Goal: Information Seeking & Learning: Understand process/instructions

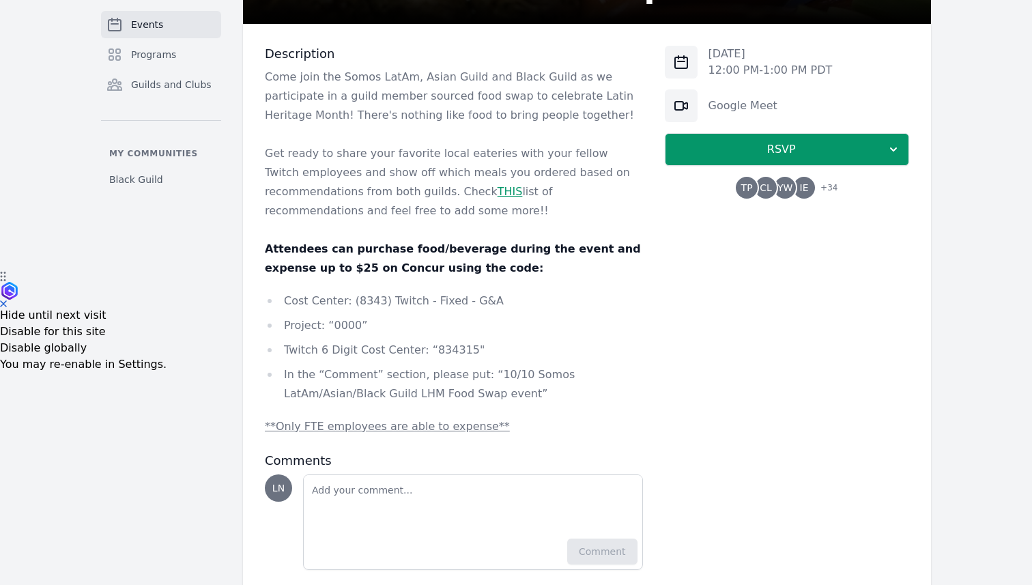
scroll to position [309, 0]
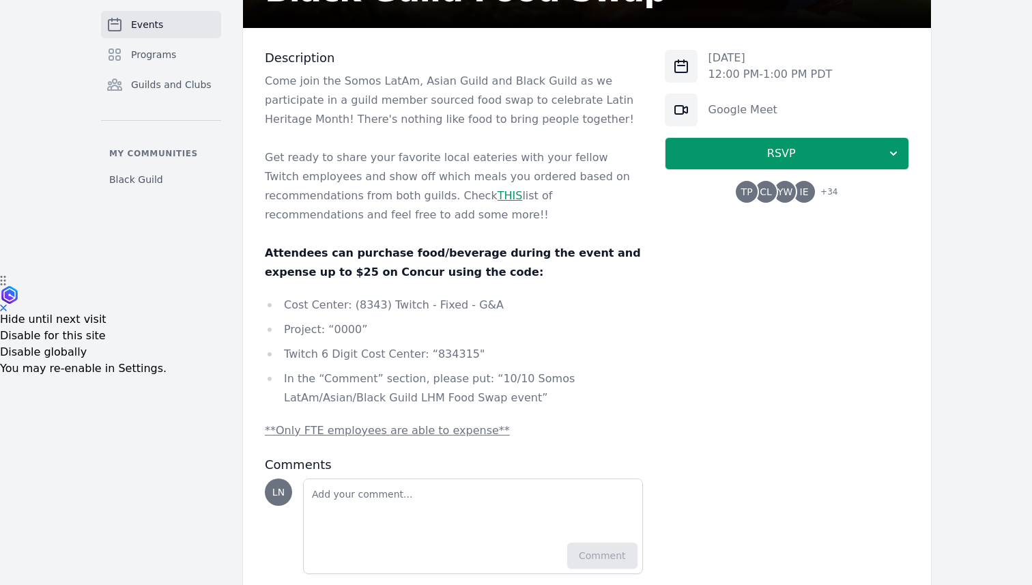
click at [347, 334] on li "Project: “0000”" at bounding box center [454, 329] width 378 height 19
click at [367, 306] on li "Cost Center: (8343) Twitch - Fixed - G&A" at bounding box center [454, 304] width 378 height 19
click at [457, 342] on ul "Cost Center: (8343) Twitch - Fixed - G&A Project: “0000” Twitch 6 Digit Cost Ce…" at bounding box center [454, 351] width 378 height 112
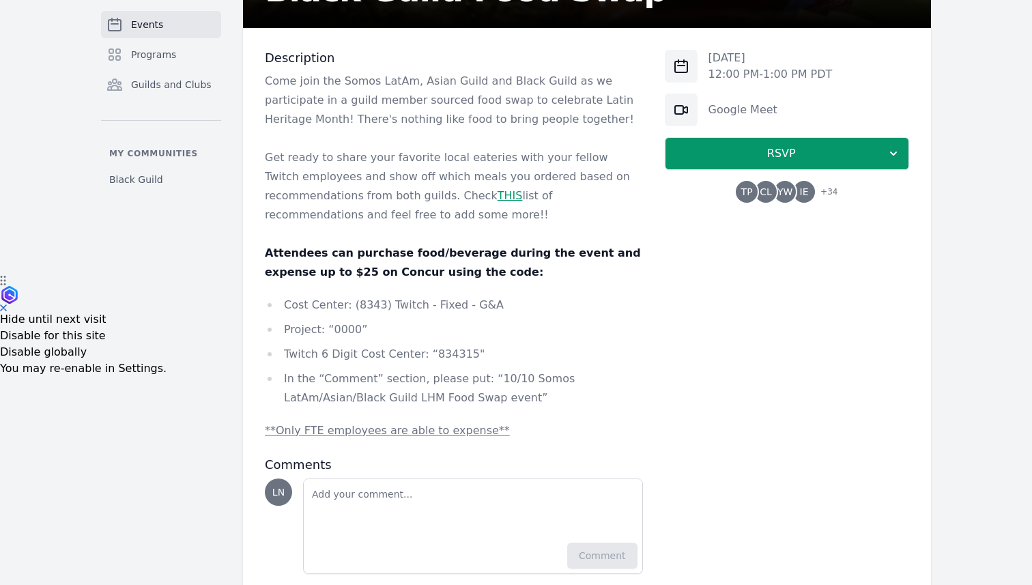
click at [452, 353] on li "Twitch 6 Digit Cost Center: “834315"" at bounding box center [454, 354] width 378 height 19
click at [485, 377] on li "In the “Comment” section, please put: “10/10 Somos LatAm/Asian/Black Guild LHM …" at bounding box center [454, 388] width 378 height 38
click at [522, 377] on li "In the “Comment” section, please put: “10/10 Somos LatAm/Asian/Black Guild LHM …" at bounding box center [454, 388] width 378 height 38
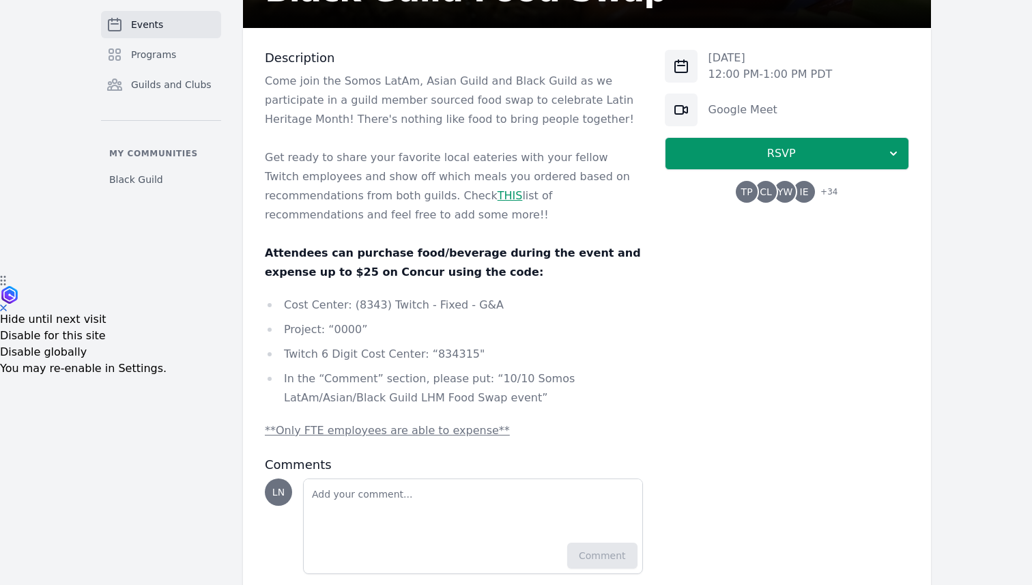
click at [522, 377] on li "In the “Comment” section, please put: “10/10 Somos LatAm/Asian/Black Guild LHM …" at bounding box center [454, 388] width 378 height 38
click at [555, 378] on li "In the “Comment” section, please put: “10/10 Somos LatAm/Asian/Black Guild LHM …" at bounding box center [454, 388] width 378 height 38
click at [580, 379] on li "In the “Comment” section, please put: “10/10 Somos LatAm/Asian/Black Guild LHM …" at bounding box center [454, 388] width 378 height 38
click at [584, 380] on li "In the “Comment” section, please put: “10/10 Somos LatAm/Asian/Black Guild LHM …" at bounding box center [454, 388] width 378 height 38
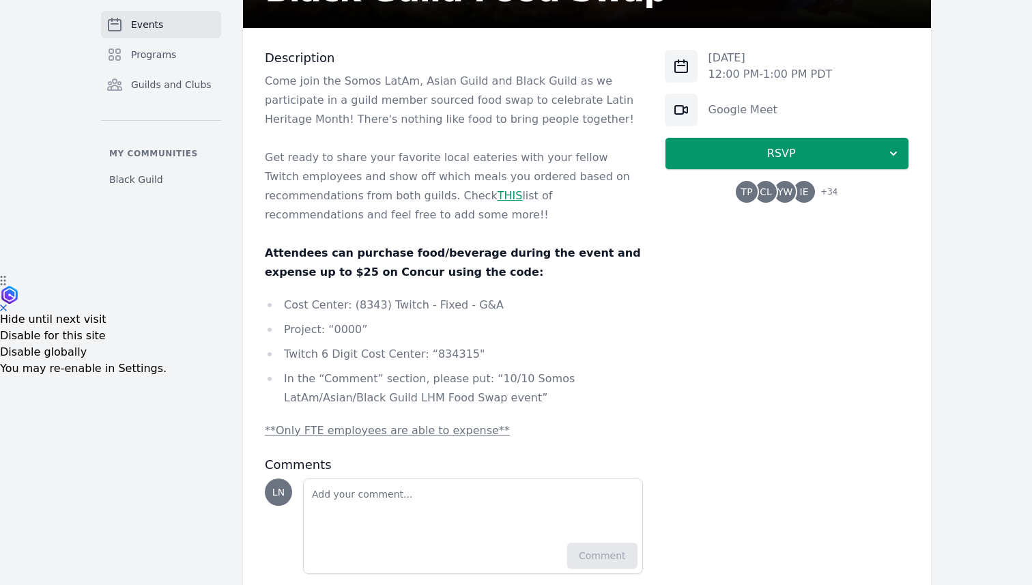
click at [584, 380] on li "In the “Comment” section, please put: “10/10 Somos LatAm/Asian/Black Guild LHM …" at bounding box center [454, 388] width 378 height 38
click at [612, 380] on li "In the “Comment” section, please put: “10/10 Somos LatAm/Asian/Black Guild LHM …" at bounding box center [454, 388] width 378 height 38
click at [546, 382] on li "In the “Comment” section, please put: “10/10 Somos LatAm/Asian/Black Guild LHM …" at bounding box center [454, 388] width 378 height 38
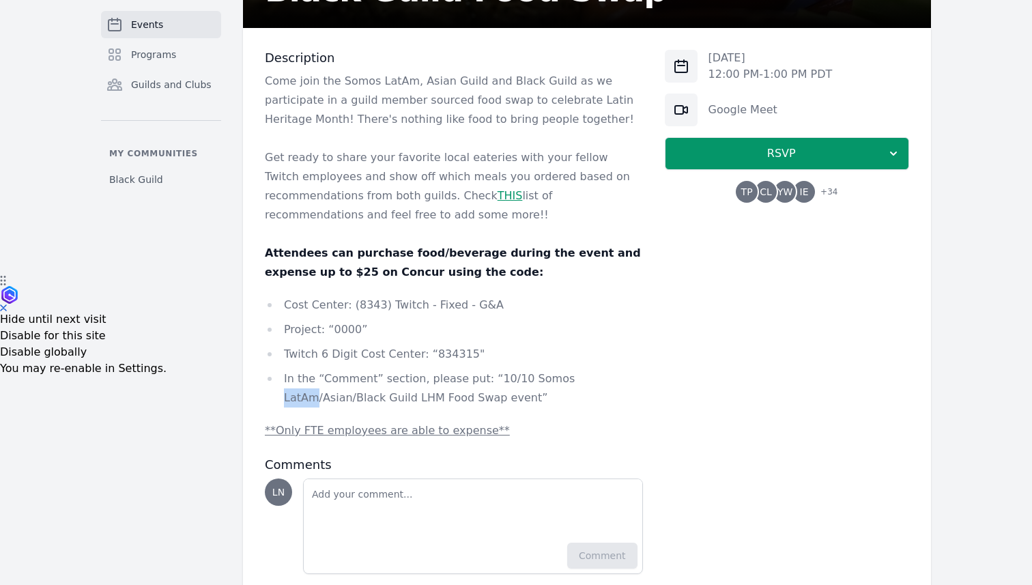
click at [579, 378] on li "In the “Comment” section, please put: “10/10 Somos LatAm/Asian/Black Guild LHM …" at bounding box center [454, 388] width 378 height 38
click at [588, 378] on li "In the “Comment” section, please put: “10/10 Somos LatAm/Asian/Black Guild LHM …" at bounding box center [454, 388] width 378 height 38
click at [623, 378] on li "In the “Comment” section, please put: “10/10 Somos LatAm/Asian/Black Guild LHM …" at bounding box center [454, 388] width 378 height 38
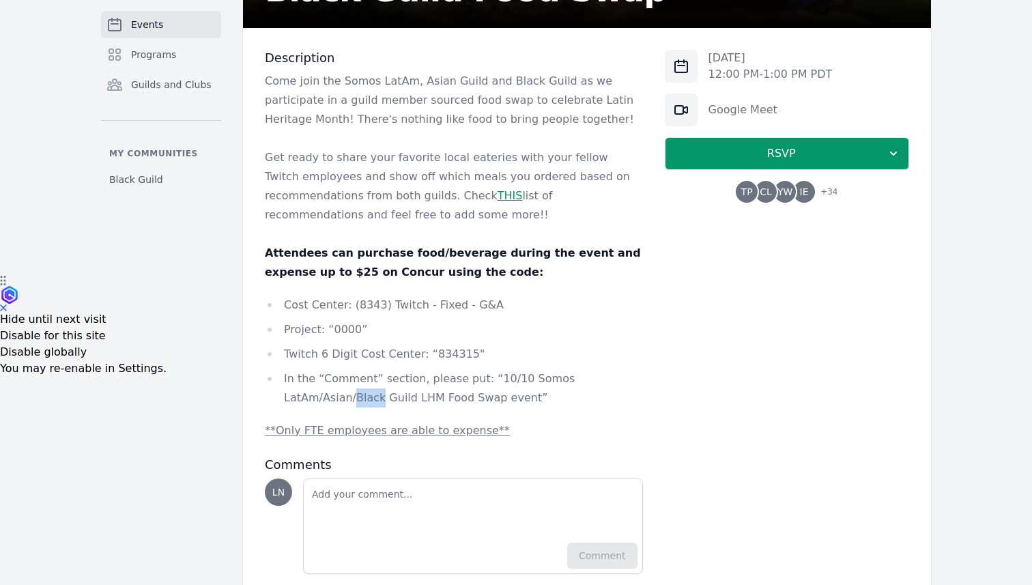
click at [580, 379] on li "In the “Comment” section, please put: “10/10 Somos LatAm/Asian/Black Guild LHM …" at bounding box center [454, 388] width 378 height 38
click at [465, 430] on u "**Only FTE employees are able to expense**" at bounding box center [387, 430] width 245 height 13
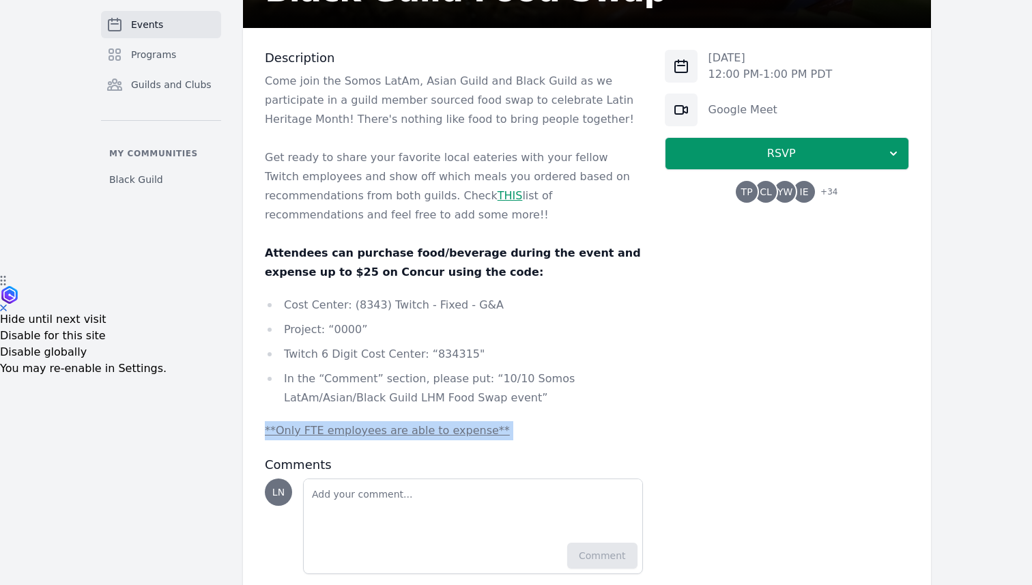
click at [432, 435] on u "**Only FTE employees are able to expense**" at bounding box center [387, 430] width 245 height 13
click at [341, 430] on u "**Only FTE employees are able to expense**" at bounding box center [387, 430] width 245 height 13
click at [336, 428] on u "**Only FTE employees are able to expense**" at bounding box center [387, 430] width 245 height 13
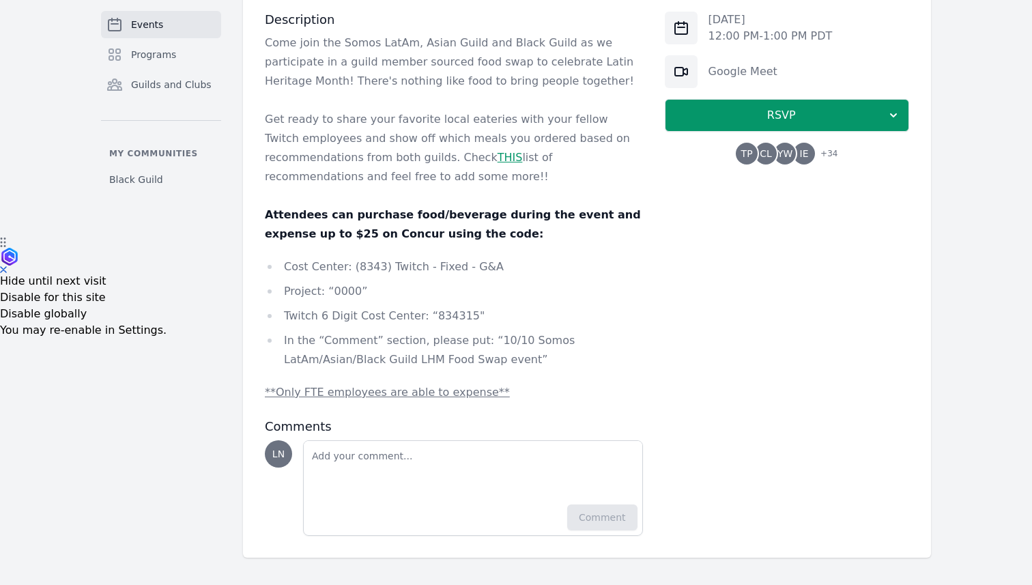
scroll to position [0, 0]
